Goal: Information Seeking & Learning: Learn about a topic

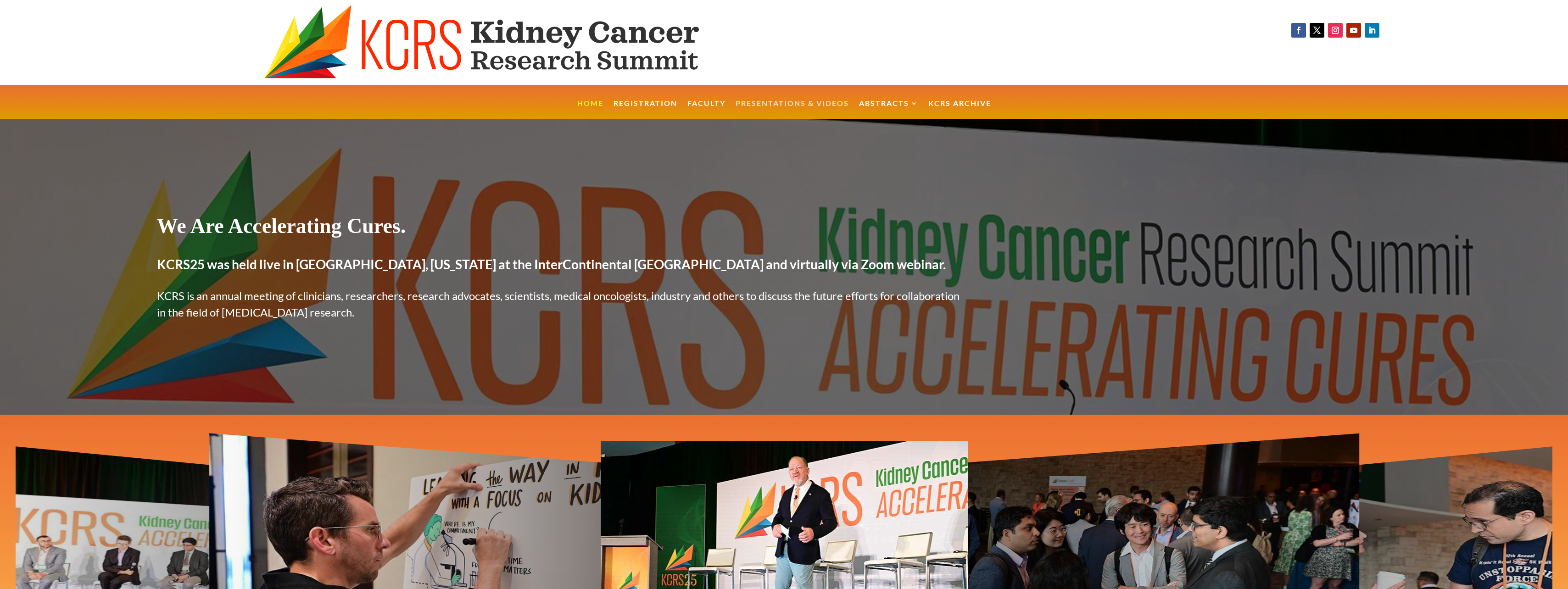
click at [755, 103] on link "Presentations & Videos" at bounding box center [792, 110] width 113 height 19
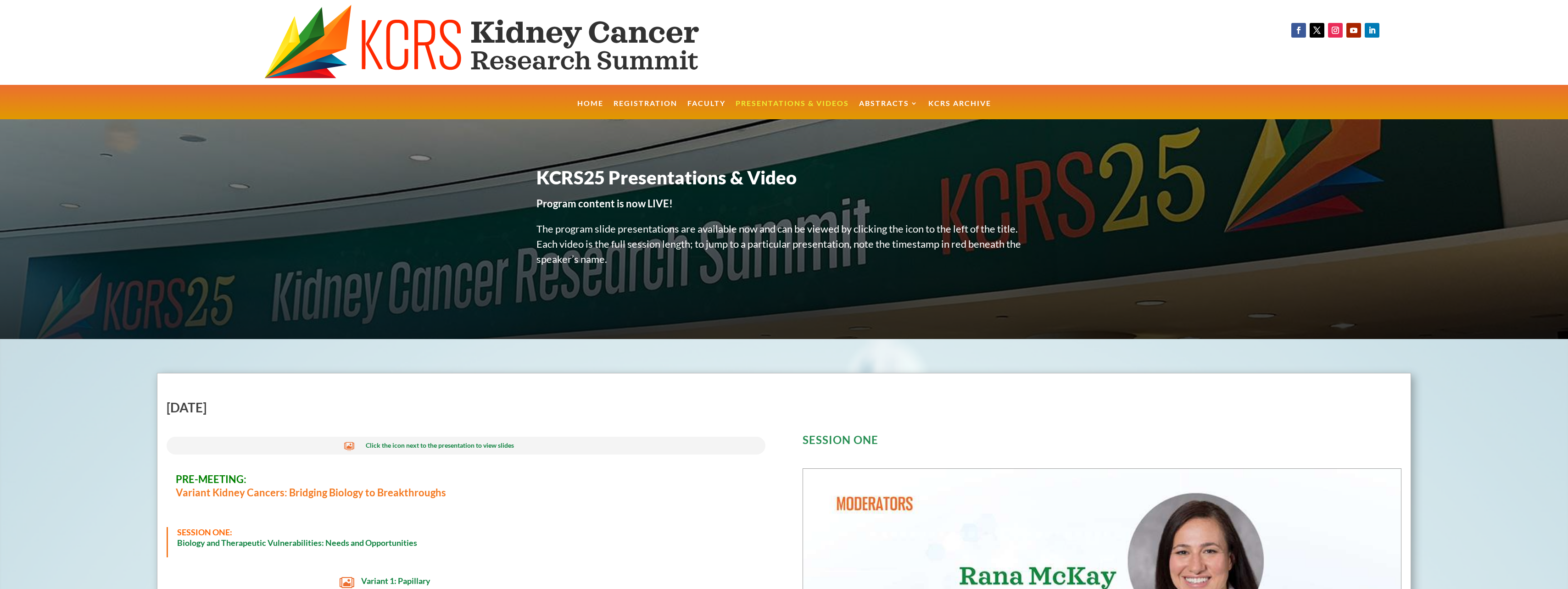
scroll to position [6216, 0]
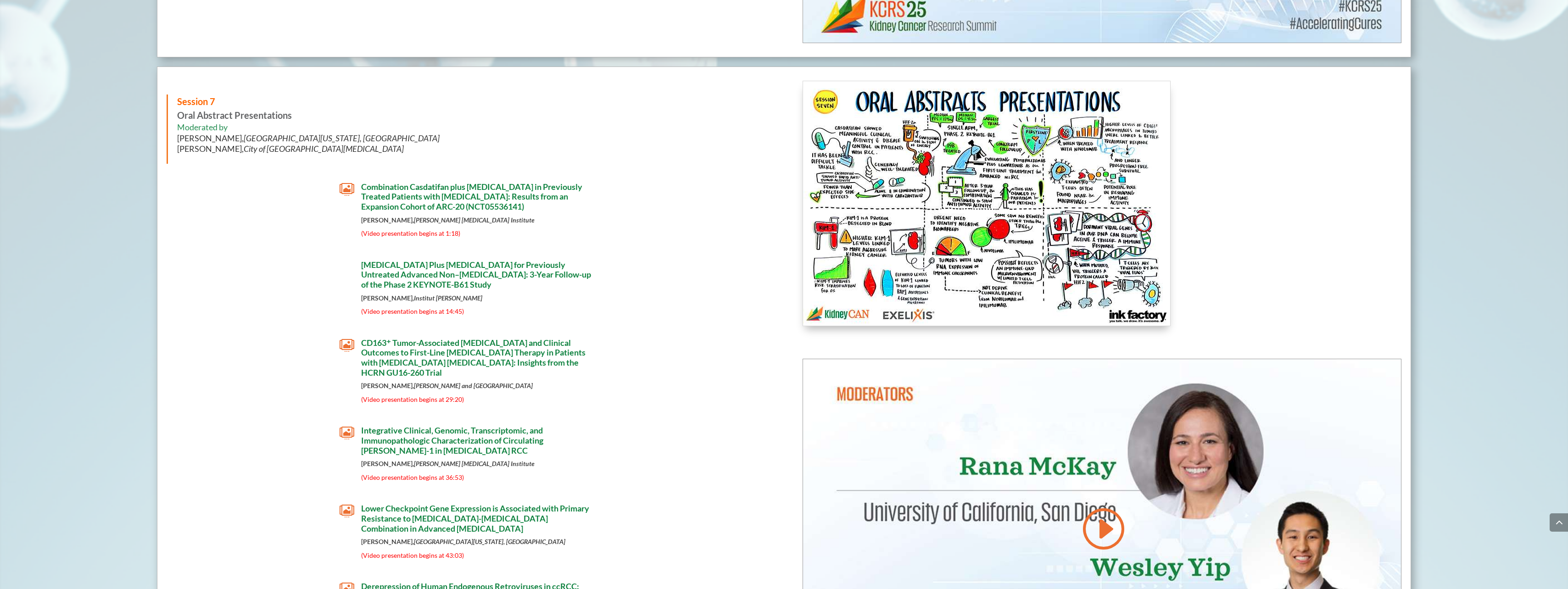
click at [204, 260] on div "Session 7 Oral Abstract Presentations Moderated by Rana McKay, University of Ca…" at bounding box center [466, 356] width 599 height 551
click at [449, 290] on span "Pembrolizumab Plus Lenvatinib for Previously Untreated Advanced Non–Clear Cell …" at bounding box center [476, 275] width 230 height 30
click at [588, 315] on p "(Video presentation begins at 14:45)" at bounding box center [476, 311] width 231 height 7
click at [485, 196] on span "Combination Casdatifan plus Cabozantinib in Previously Treated Patients with Cl…" at bounding box center [472, 196] width 221 height 30
